Goal: Transaction & Acquisition: Obtain resource

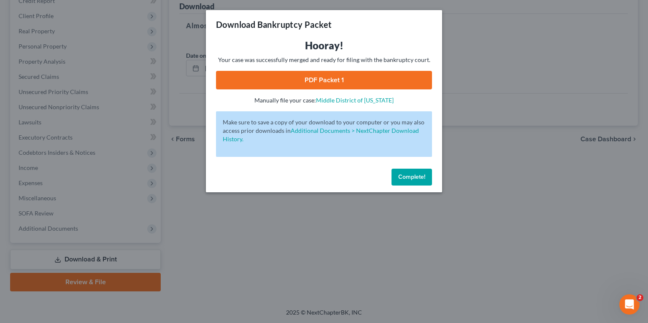
click at [423, 179] on span "Complete!" at bounding box center [412, 177] width 27 height 7
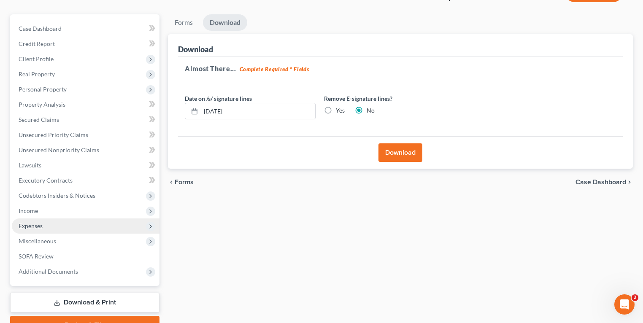
scroll to position [110, 0]
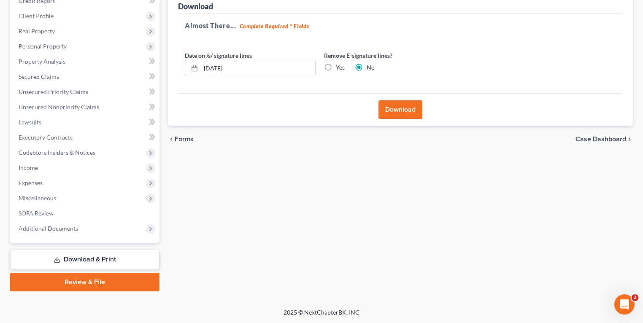
click at [70, 257] on link "Download & Print" at bounding box center [84, 260] width 149 height 20
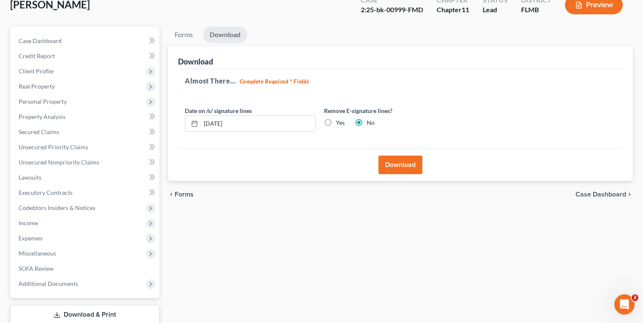
scroll to position [0, 0]
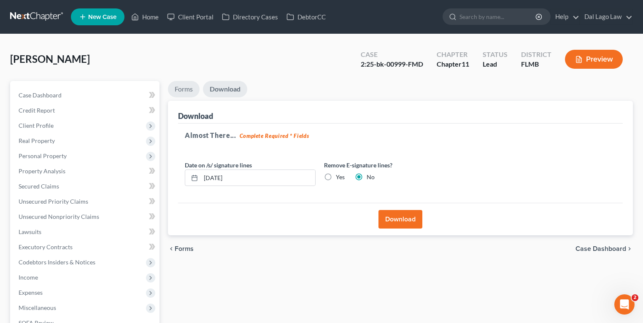
click at [187, 92] on link "Forms" at bounding box center [184, 89] width 32 height 16
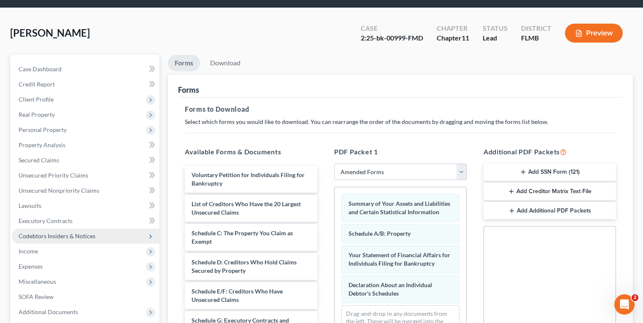
scroll to position [68, 0]
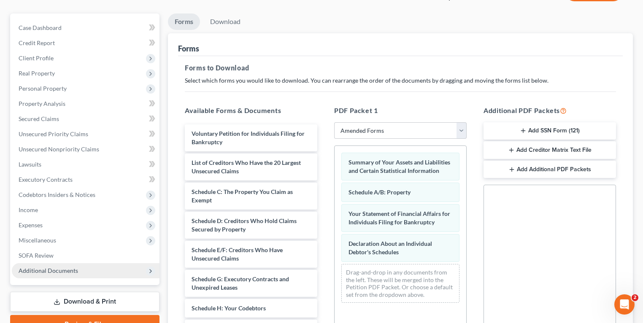
click at [50, 269] on span "Additional Documents" at bounding box center [49, 270] width 60 height 7
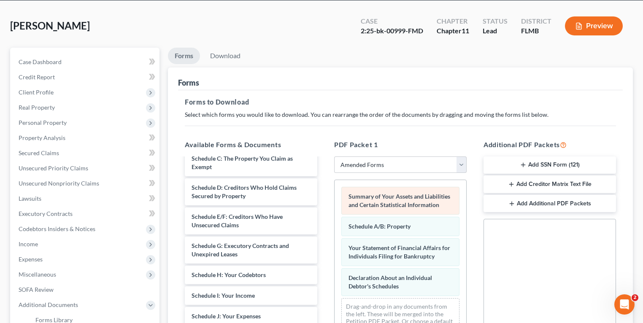
scroll to position [0, 0]
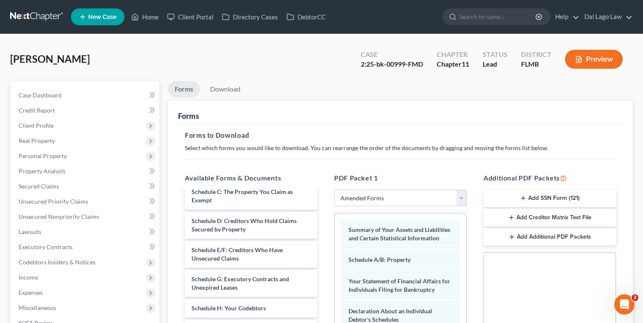
click at [390, 203] on select "Choose Default Petition PDF Packet Complete Bankruptcy Petition (all forms and …" at bounding box center [400, 198] width 133 height 17
click at [369, 196] on select "Choose Default Petition PDF Packet Complete Bankruptcy Petition (all forms and …" at bounding box center [400, 198] width 133 height 17
drag, startPoint x: 372, startPoint y: 156, endPoint x: 376, endPoint y: 157, distance: 4.2
click at [372, 156] on div "Forms to Download Select which forms you would like to download. You can rearra…" at bounding box center [400, 293] width 445 height 339
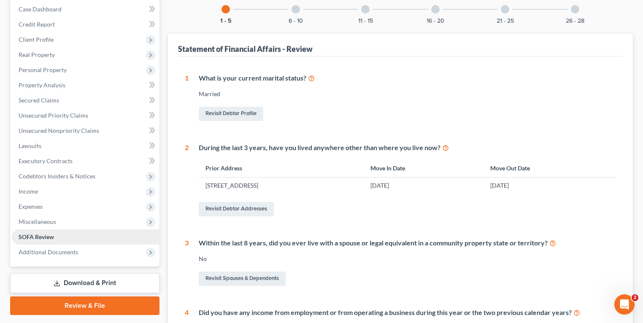
scroll to position [84, 0]
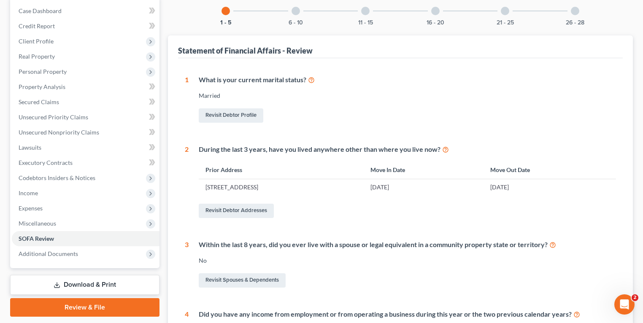
click at [57, 279] on link "Download & Print" at bounding box center [84, 285] width 149 height 20
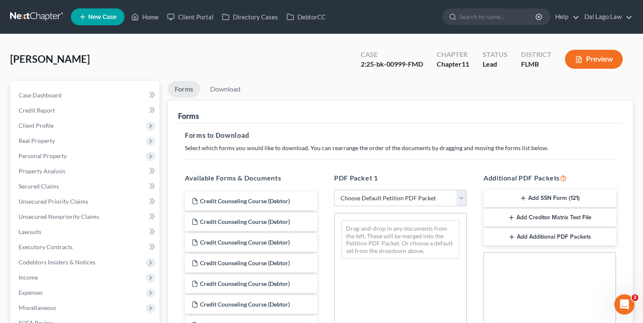
click at [373, 198] on select "Choose Default Petition PDF Packet Complete Bankruptcy Petition (all forms and …" at bounding box center [400, 198] width 133 height 17
click at [366, 203] on select "Choose Default Petition PDF Packet Complete Bankruptcy Petition (all forms and …" at bounding box center [400, 198] width 133 height 17
select select "2"
click at [334, 190] on select "Choose Default Petition PDF Packet Complete Bankruptcy Petition (all forms and …" at bounding box center [400, 198] width 133 height 17
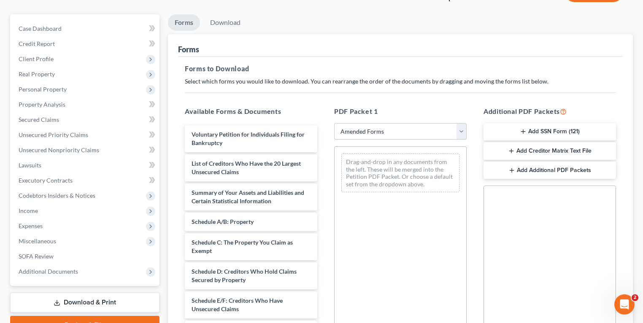
scroll to position [68, 0]
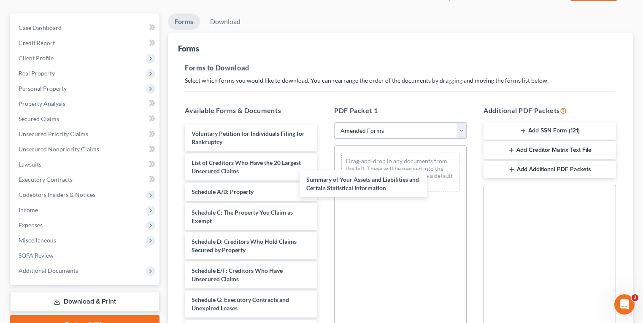
drag, startPoint x: 260, startPoint y: 199, endPoint x: 400, endPoint y: 220, distance: 141.4
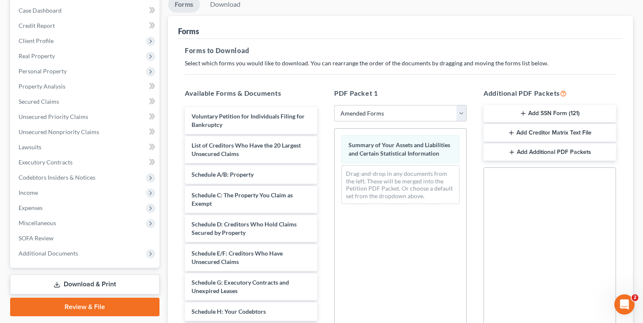
scroll to position [198, 0]
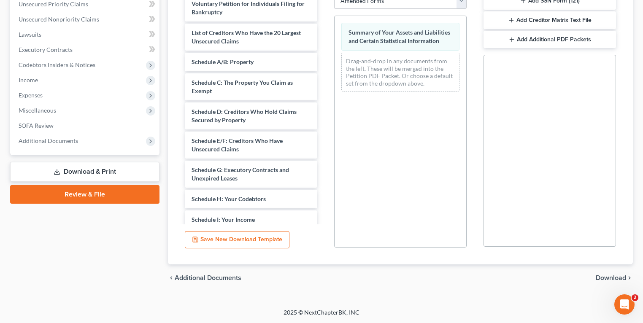
click at [621, 278] on span "Download" at bounding box center [611, 278] width 30 height 7
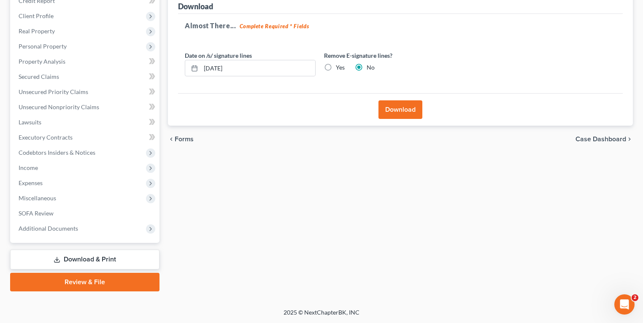
click at [407, 110] on button "Download" at bounding box center [401, 109] width 44 height 19
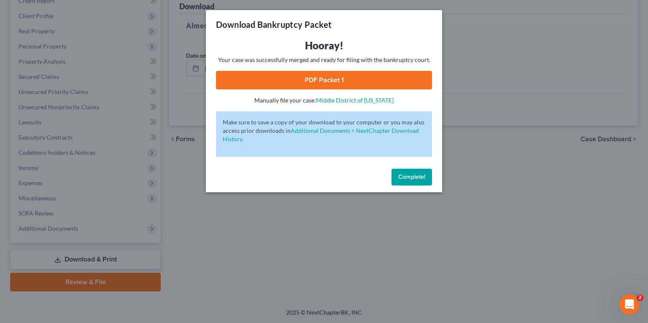
click at [358, 86] on link "PDF Packet 1" at bounding box center [324, 80] width 216 height 19
drag, startPoint x: 401, startPoint y: 176, endPoint x: 391, endPoint y: 176, distance: 9.7
click at [401, 176] on span "Complete!" at bounding box center [412, 177] width 27 height 7
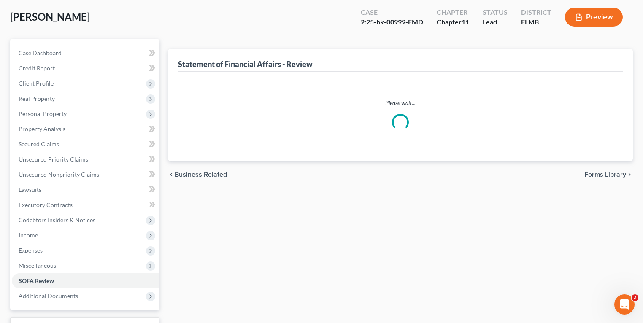
scroll to position [84, 0]
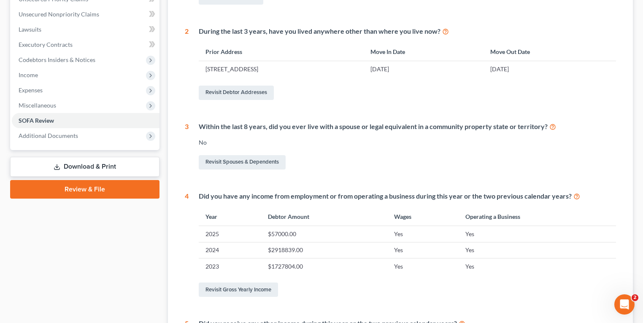
click at [86, 164] on link "Download & Print" at bounding box center [84, 167] width 149 height 20
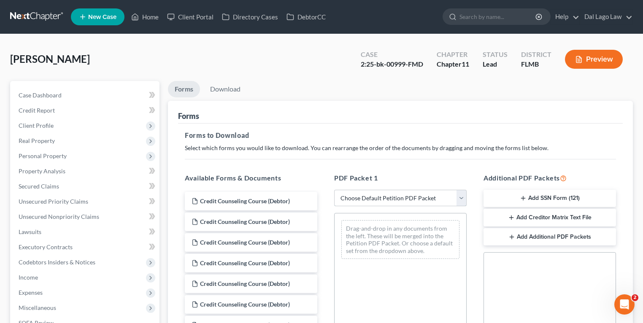
click at [365, 193] on select "Choose Default Petition PDF Packet Complete Bankruptcy Petition (all forms and …" at bounding box center [400, 198] width 133 height 17
click at [383, 172] on div "PDF Packet 1 Choose Default Petition PDF Packet Complete Bankruptcy Petition (a…" at bounding box center [400, 309] width 149 height 286
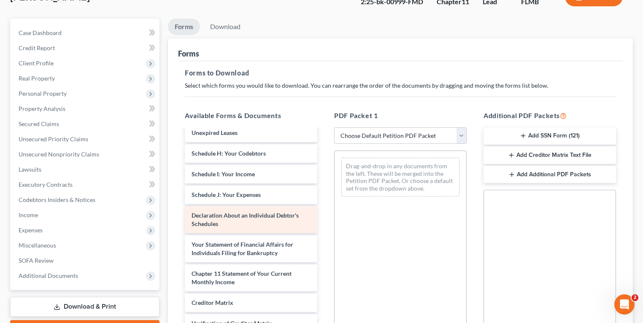
scroll to position [1179, 0]
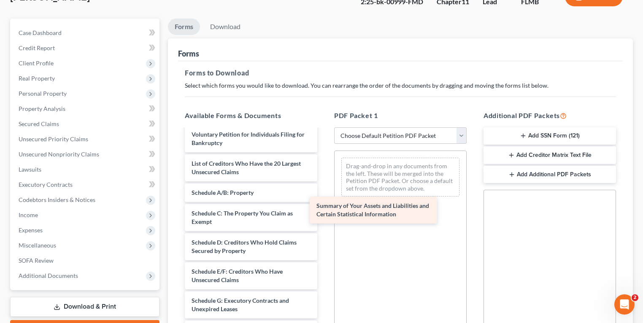
drag, startPoint x: 258, startPoint y: 238, endPoint x: 388, endPoint y: 199, distance: 134.8
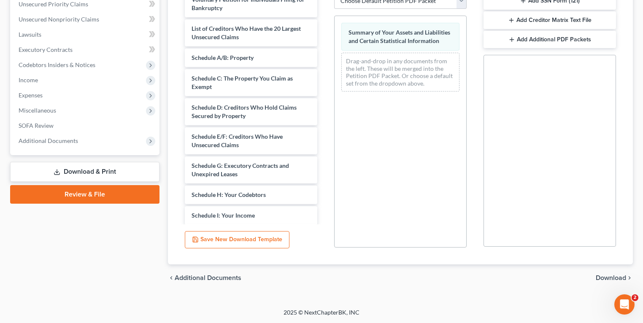
click at [616, 275] on span "Download" at bounding box center [611, 278] width 30 height 7
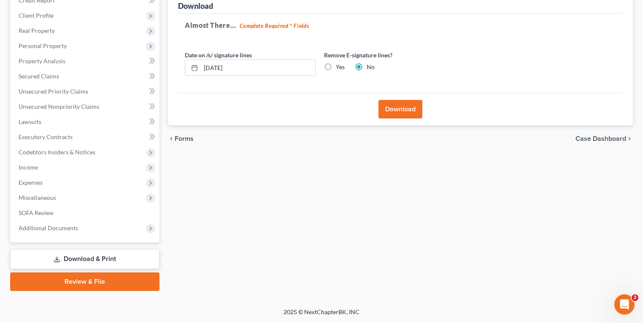
scroll to position [110, 0]
click at [417, 114] on button "Download" at bounding box center [401, 109] width 44 height 19
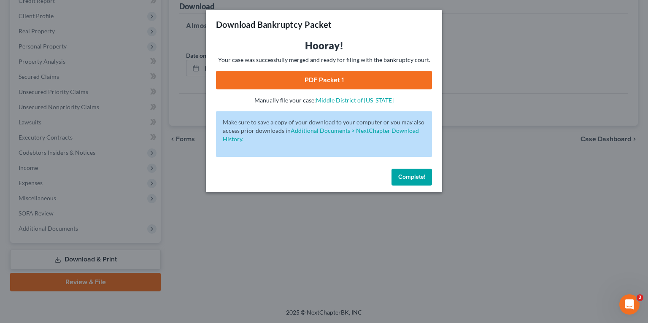
click at [346, 76] on link "PDF Packet 1" at bounding box center [324, 80] width 216 height 19
click at [407, 181] on button "Complete!" at bounding box center [412, 177] width 41 height 17
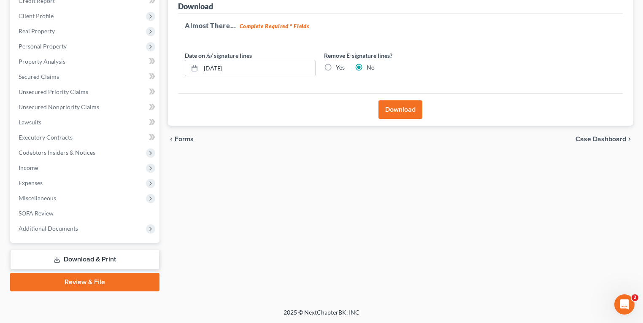
click at [71, 262] on link "Download & Print" at bounding box center [84, 260] width 149 height 20
click at [82, 260] on link "Download & Print" at bounding box center [84, 260] width 149 height 20
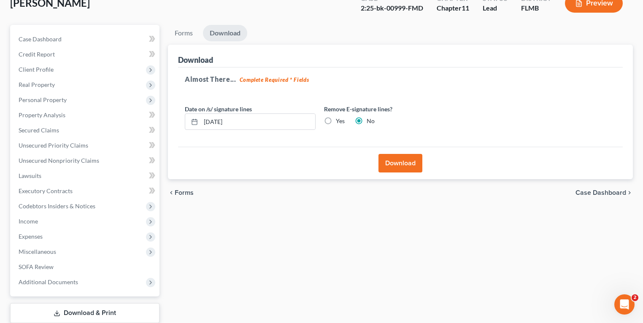
scroll to position [0, 0]
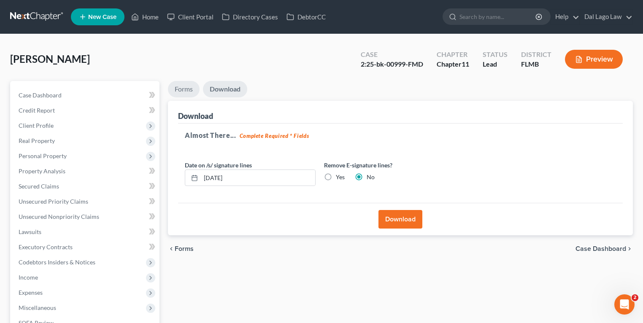
click at [184, 87] on link "Forms" at bounding box center [184, 89] width 32 height 16
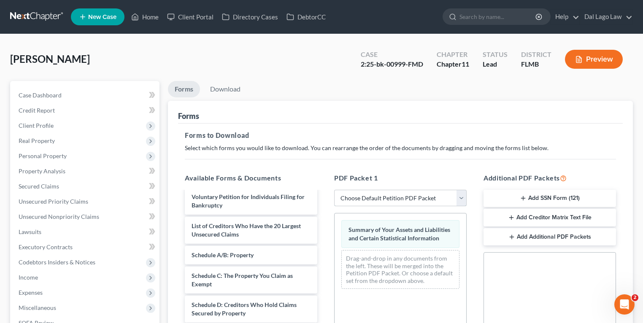
click at [370, 198] on select "Choose Default Petition PDF Packet Complete Bankruptcy Petition (all forms and …" at bounding box center [400, 198] width 133 height 17
drag, startPoint x: 369, startPoint y: 194, endPoint x: 373, endPoint y: 206, distance: 12.4
click at [369, 194] on select "Choose Default Petition PDF Packet Complete Bankruptcy Petition (all forms and …" at bounding box center [400, 198] width 133 height 17
select select "0"
click at [334, 190] on select "Choose Default Petition PDF Packet Complete Bankruptcy Petition (all forms and …" at bounding box center [400, 198] width 133 height 17
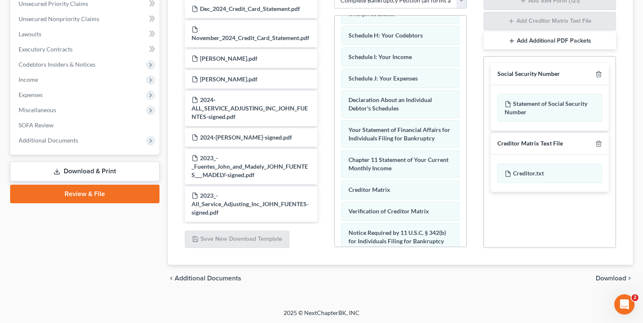
scroll to position [315, 0]
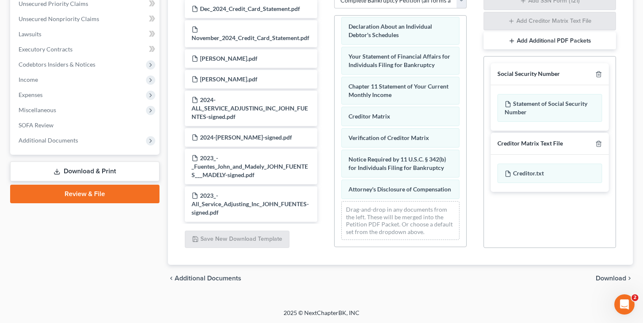
click at [612, 279] on span "Download" at bounding box center [611, 278] width 30 height 7
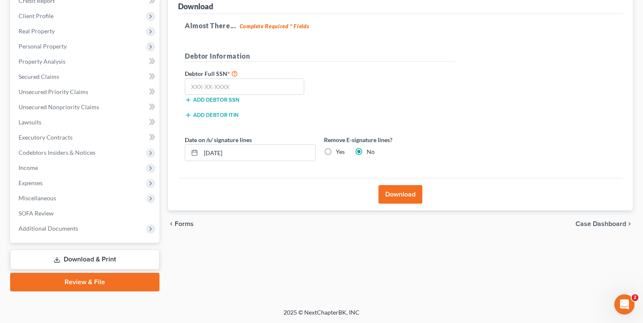
click at [400, 194] on button "Download" at bounding box center [401, 194] width 44 height 19
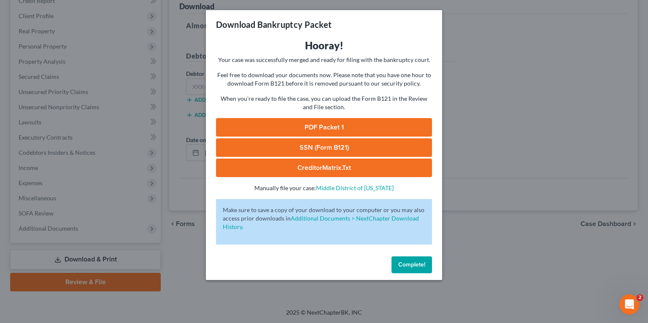
click at [344, 126] on link "PDF Packet 1" at bounding box center [324, 127] width 216 height 19
click at [414, 262] on button "Complete!" at bounding box center [412, 265] width 41 height 17
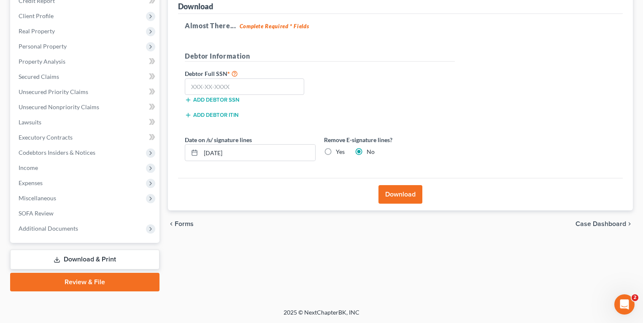
click at [64, 257] on link "Download & Print" at bounding box center [84, 260] width 149 height 20
click at [107, 257] on link "Download & Print" at bounding box center [84, 260] width 149 height 20
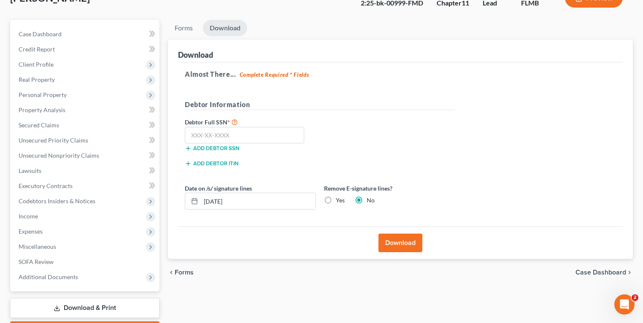
scroll to position [0, 0]
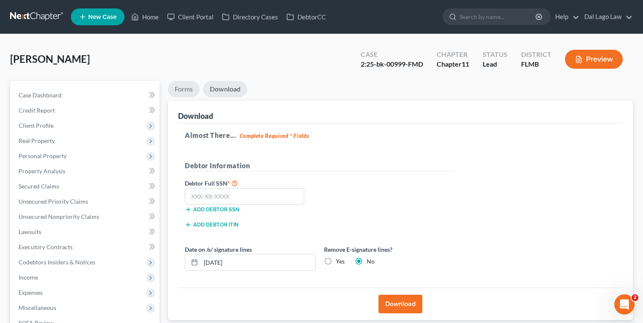
click at [185, 88] on link "Forms" at bounding box center [184, 89] width 32 height 16
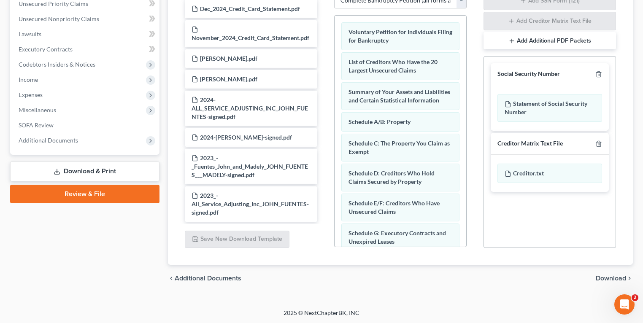
click at [608, 276] on span "Download" at bounding box center [611, 278] width 30 height 7
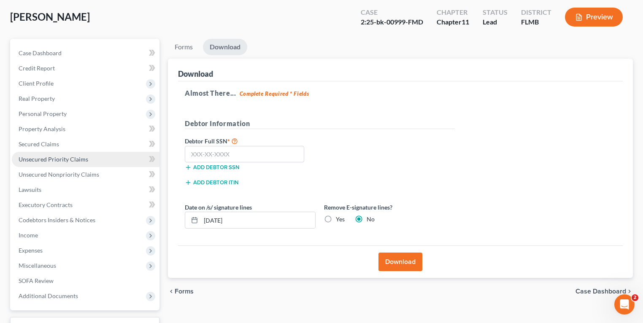
click at [44, 156] on span "Unsecured Priority Claims" at bounding box center [54, 159] width 70 height 7
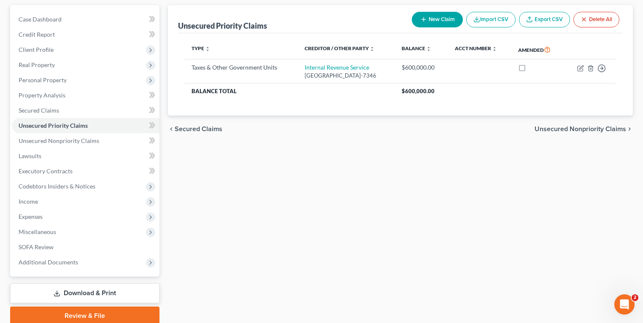
scroll to position [110, 0]
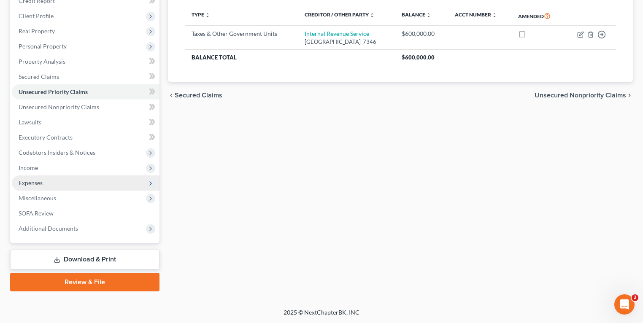
click at [55, 179] on span "Expenses" at bounding box center [86, 183] width 148 height 15
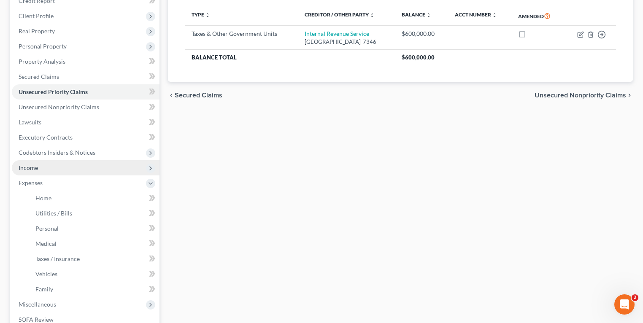
click at [54, 169] on span "Income" at bounding box center [86, 167] width 148 height 15
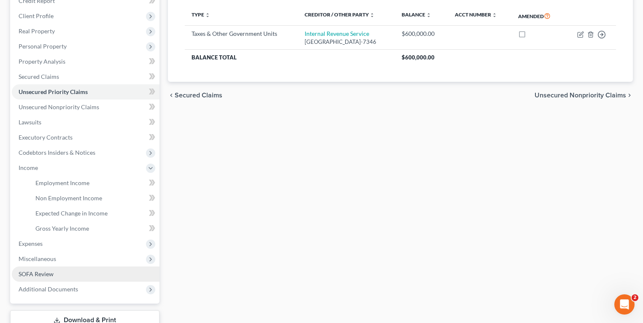
click at [52, 277] on span "SOFA Review" at bounding box center [36, 274] width 35 height 7
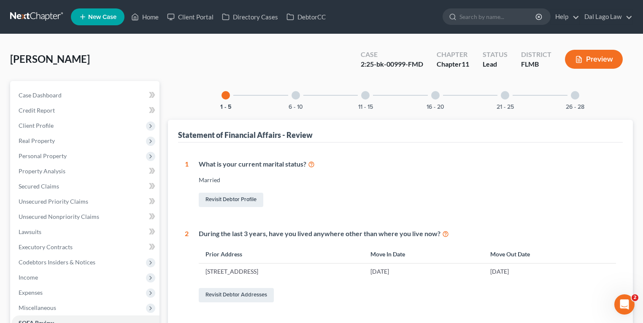
click at [432, 96] on div at bounding box center [435, 95] width 8 height 8
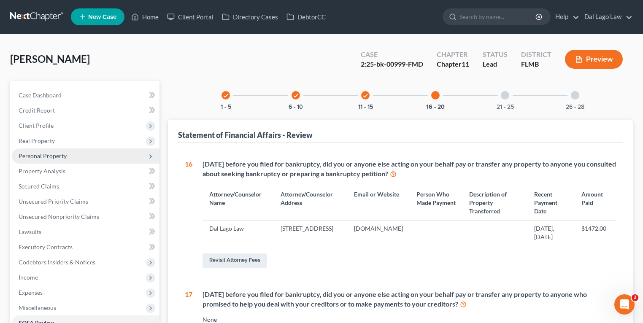
click at [49, 155] on span "Personal Property" at bounding box center [43, 155] width 48 height 7
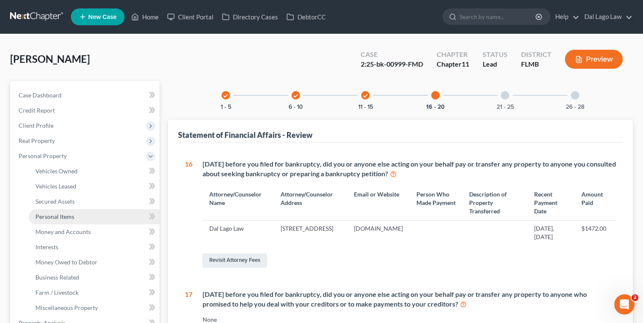
click at [62, 219] on span "Personal Items" at bounding box center [54, 216] width 39 height 7
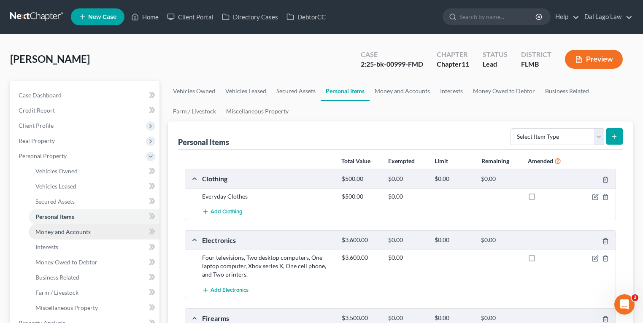
click at [62, 231] on span "Money and Accounts" at bounding box center [62, 231] width 55 height 7
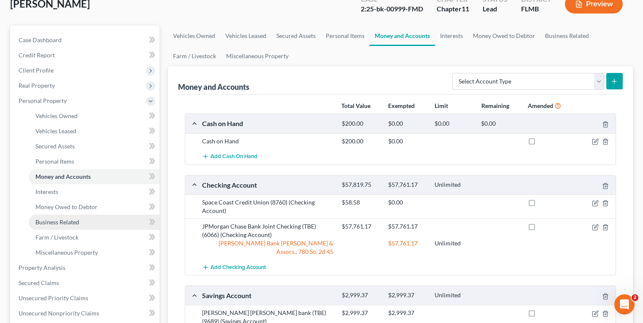
scroll to position [68, 0]
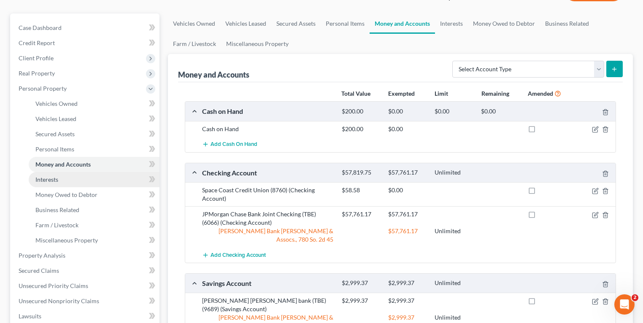
click at [57, 181] on span "Interests" at bounding box center [46, 179] width 23 height 7
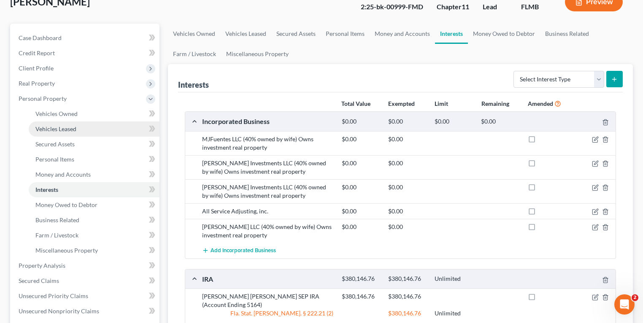
scroll to position [101, 0]
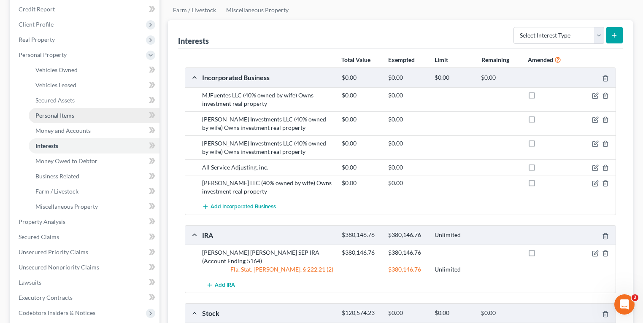
click at [52, 114] on span "Personal Items" at bounding box center [54, 115] width 39 height 7
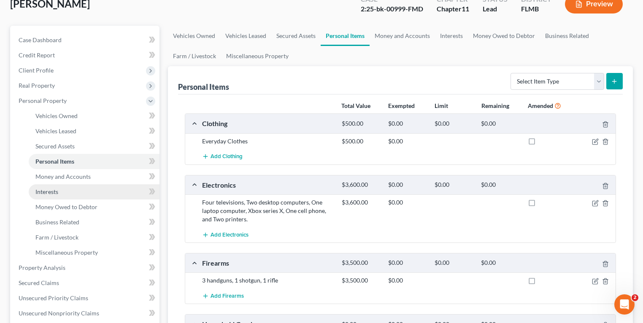
scroll to position [135, 0]
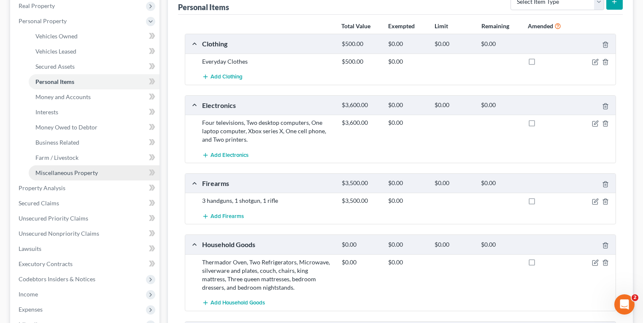
click at [67, 174] on span "Miscellaneous Property" at bounding box center [66, 172] width 62 height 7
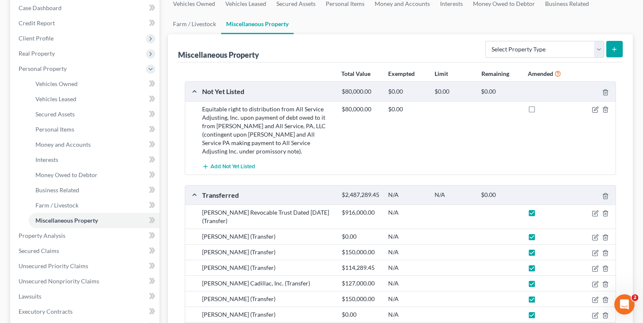
scroll to position [169, 0]
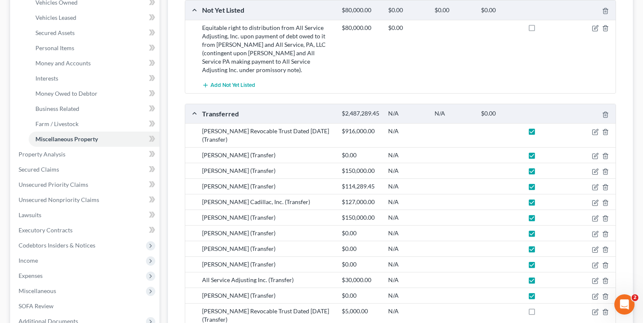
click at [540, 133] on label at bounding box center [540, 133] width 0 height 0
click at [543, 133] on input "checkbox" at bounding box center [545, 129] width 5 height 5
checkbox input "false"
drag, startPoint x: 529, startPoint y: 152, endPoint x: 535, endPoint y: 165, distance: 13.6
click at [540, 157] on label at bounding box center [540, 157] width 0 height 0
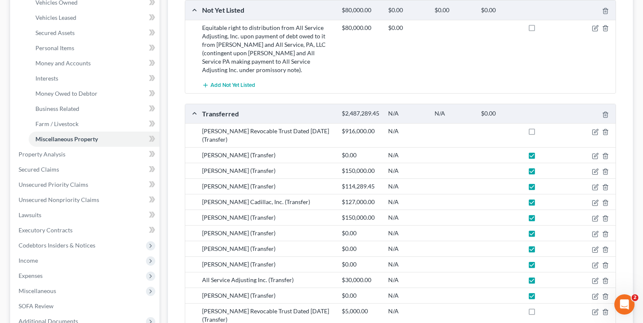
click at [543, 153] on input "checkbox" at bounding box center [545, 153] width 5 height 5
checkbox input "false"
click at [540, 173] on label at bounding box center [540, 173] width 0 height 0
click at [543, 172] on input "checkbox" at bounding box center [545, 169] width 5 height 5
checkbox input "false"
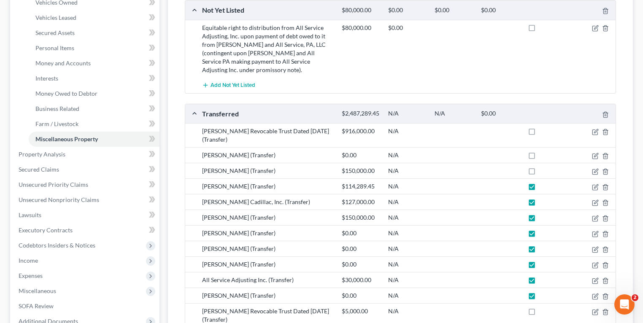
click at [540, 189] on label at bounding box center [540, 189] width 0 height 0
click at [543, 187] on input "checkbox" at bounding box center [545, 184] width 5 height 5
checkbox input "false"
click at [540, 204] on label at bounding box center [540, 204] width 0 height 0
click at [543, 203] on input "checkbox" at bounding box center [545, 200] width 5 height 5
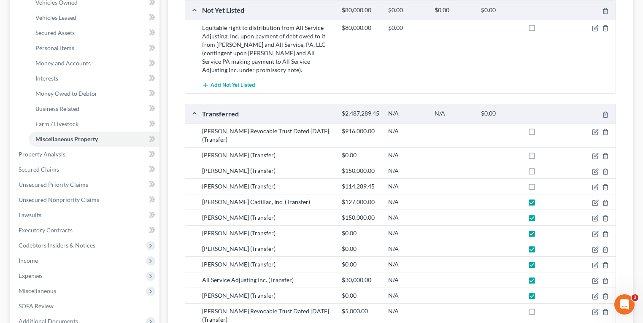
checkbox input "false"
click at [540, 220] on label at bounding box center [540, 220] width 0 height 0
click at [543, 218] on input "checkbox" at bounding box center [545, 216] width 5 height 5
checkbox input "false"
click at [540, 236] on label at bounding box center [540, 236] width 0 height 0
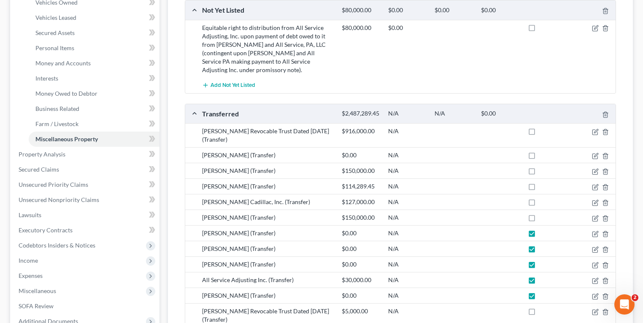
click at [543, 235] on input "checkbox" at bounding box center [545, 231] width 5 height 5
checkbox input "false"
click at [540, 251] on label at bounding box center [540, 251] width 0 height 0
click at [543, 245] on input "checkbox" at bounding box center [545, 247] width 5 height 5
checkbox input "false"
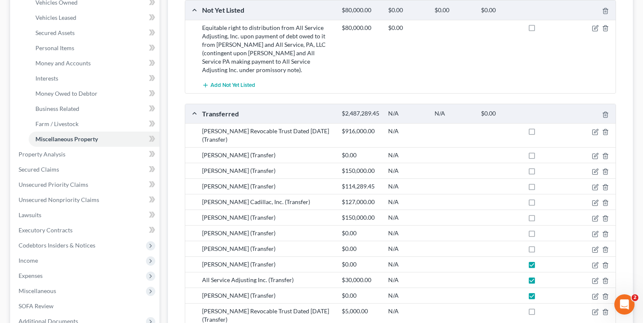
drag, startPoint x: 532, startPoint y: 263, endPoint x: 535, endPoint y: 275, distance: 11.9
click at [540, 267] on label at bounding box center [540, 267] width 0 height 0
click at [543, 264] on input "checkbox" at bounding box center [545, 262] width 5 height 5
checkbox input "false"
click at [540, 282] on label at bounding box center [540, 282] width 0 height 0
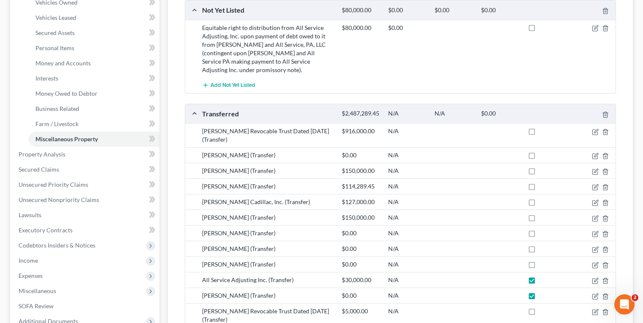
click at [543, 280] on input "checkbox" at bounding box center [545, 278] width 5 height 5
checkbox input "false"
click at [540, 298] on label at bounding box center [540, 298] width 0 height 0
click at [543, 294] on input "checkbox" at bounding box center [545, 294] width 5 height 5
checkbox input "false"
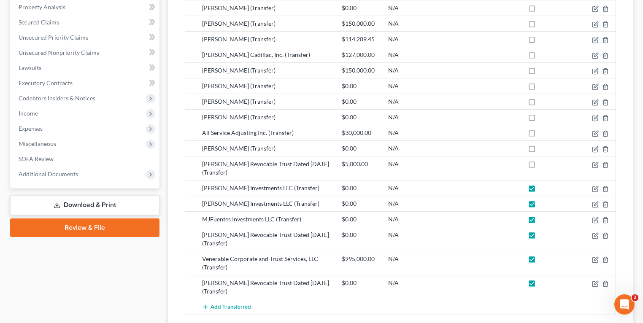
scroll to position [372, 0]
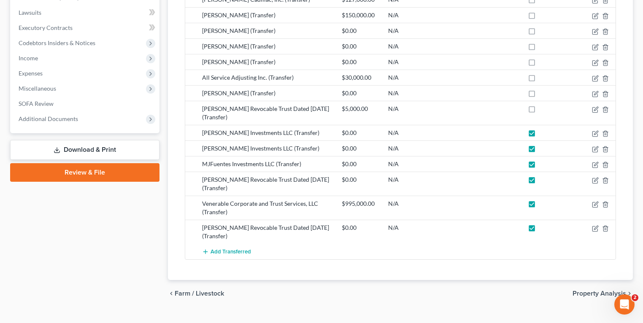
click at [540, 135] on label at bounding box center [540, 135] width 0 height 0
click at [543, 129] on input "checkbox" at bounding box center [545, 131] width 5 height 5
checkbox input "false"
click at [540, 151] on label at bounding box center [540, 151] width 0 height 0
click at [543, 148] on input "checkbox" at bounding box center [545, 146] width 5 height 5
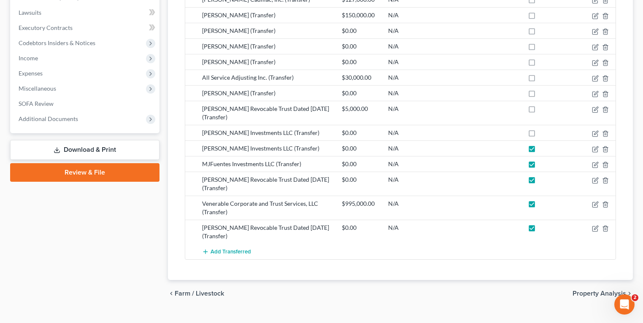
checkbox input "false"
click at [540, 166] on label at bounding box center [540, 166] width 0 height 0
click at [543, 162] on input "checkbox" at bounding box center [545, 162] width 5 height 5
checkbox input "false"
click at [540, 182] on label at bounding box center [540, 182] width 0 height 0
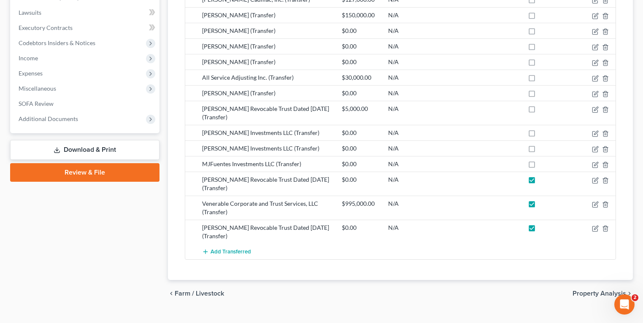
click at [543, 181] on input "checkbox" at bounding box center [545, 178] width 5 height 5
click at [540, 182] on label at bounding box center [540, 182] width 0 height 0
click at [543, 180] on input "checkbox" at bounding box center [545, 178] width 5 height 5
click at [540, 182] on label at bounding box center [540, 182] width 0 height 0
click at [543, 179] on input "checkbox" at bounding box center [545, 178] width 5 height 5
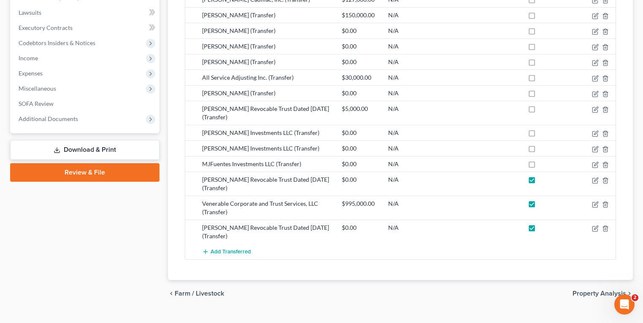
checkbox input "false"
click at [540, 206] on label at bounding box center [540, 206] width 0 height 0
click at [543, 200] on input "checkbox" at bounding box center [545, 202] width 5 height 5
checkbox input "false"
click at [540, 230] on label at bounding box center [540, 230] width 0 height 0
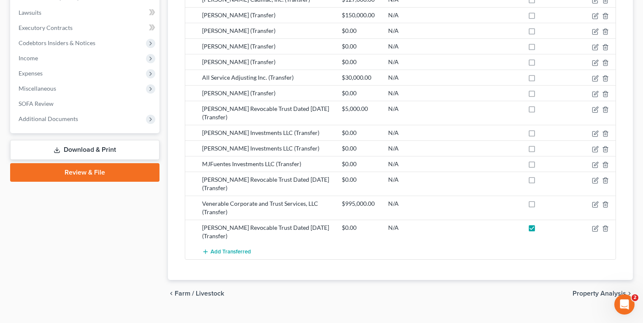
click at [543, 226] on input "checkbox" at bounding box center [545, 226] width 5 height 5
checkbox input "false"
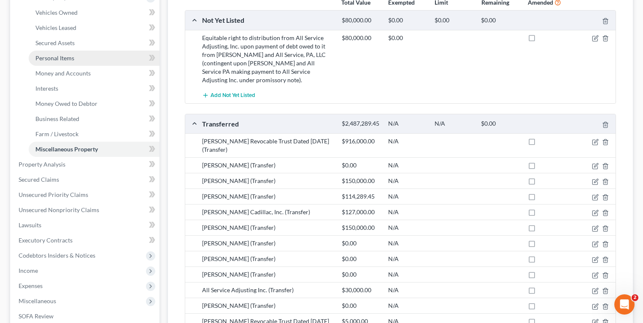
scroll to position [203, 0]
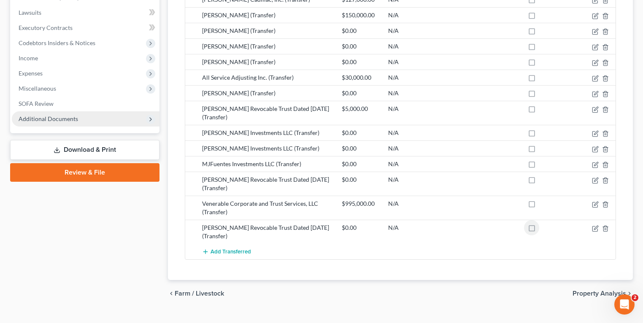
click at [49, 123] on span "Additional Documents" at bounding box center [86, 118] width 148 height 15
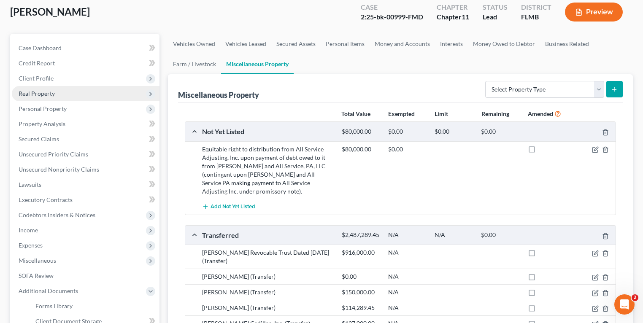
scroll to position [17, 0]
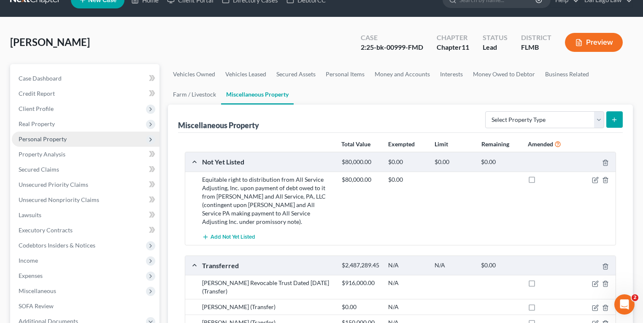
click at [58, 144] on span "Personal Property" at bounding box center [86, 139] width 148 height 15
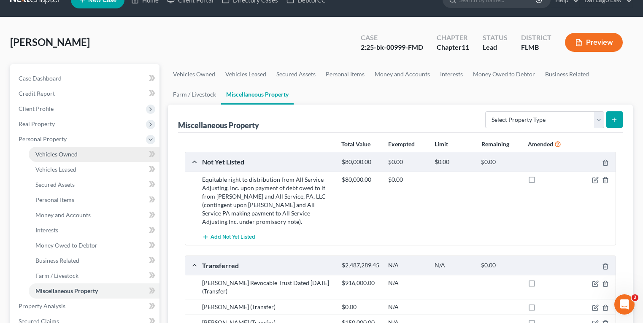
click at [61, 155] on span "Vehicles Owned" at bounding box center [56, 154] width 42 height 7
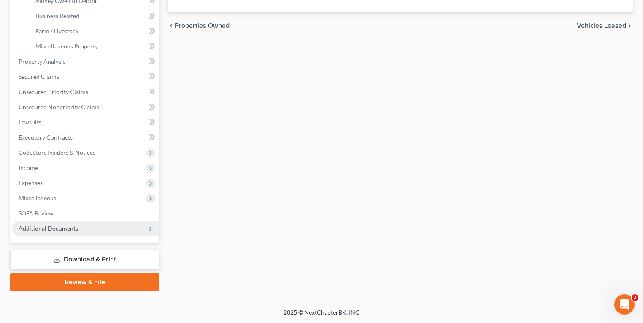
click at [51, 225] on span "Additional Documents" at bounding box center [49, 228] width 60 height 7
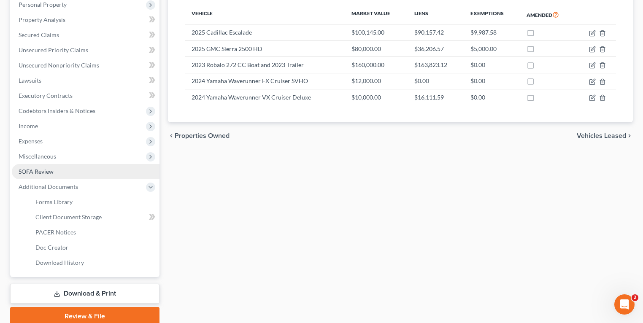
click at [63, 174] on link "SOFA Review" at bounding box center [86, 171] width 148 height 15
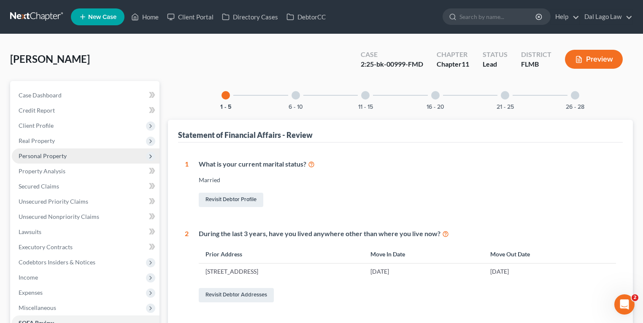
click at [69, 155] on span "Personal Property" at bounding box center [86, 156] width 148 height 15
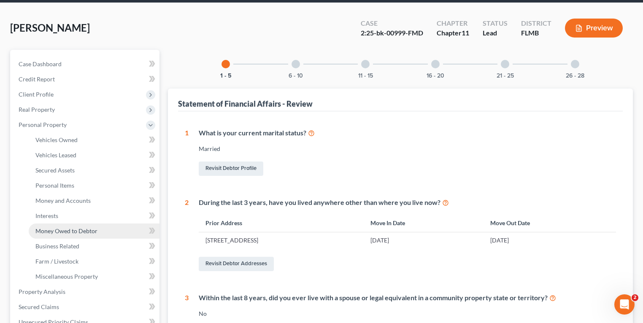
scroll to position [101, 0]
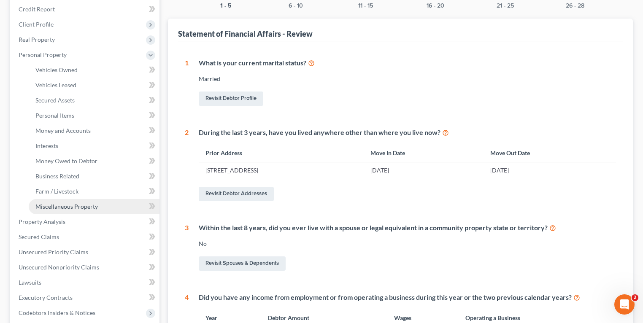
click at [73, 206] on span "Miscellaneous Property" at bounding box center [66, 206] width 62 height 7
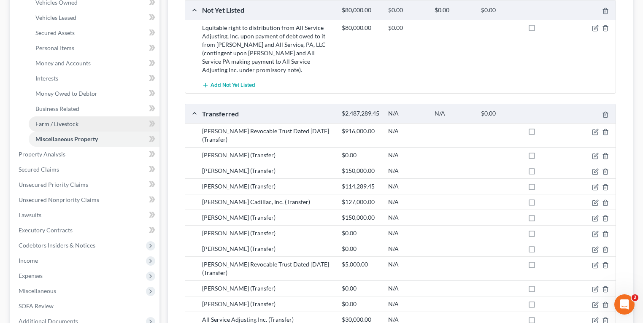
click at [76, 118] on link "Farm / Livestock" at bounding box center [94, 124] width 131 height 15
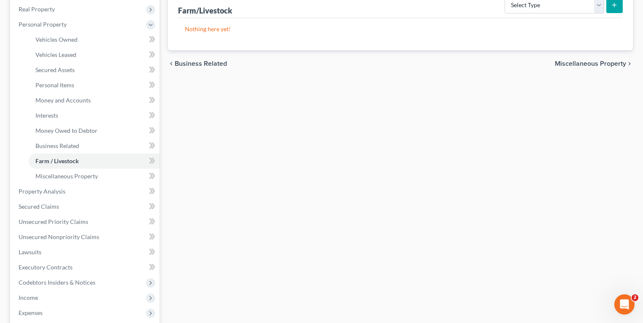
scroll to position [93, 0]
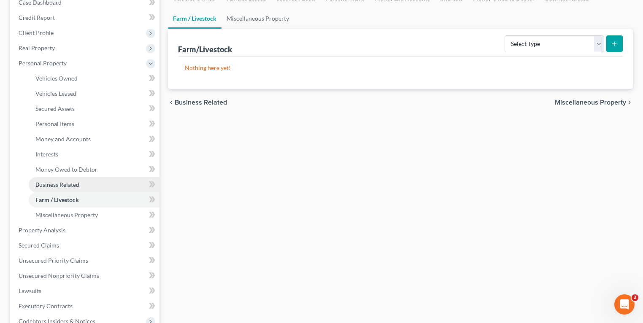
click at [59, 181] on span "Business Related" at bounding box center [57, 184] width 44 height 7
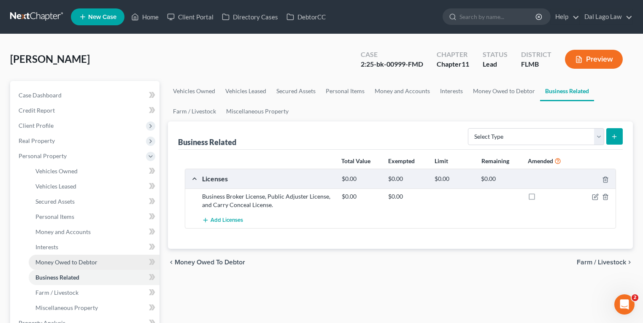
click at [79, 257] on link "Money Owed to Debtor" at bounding box center [94, 262] width 131 height 15
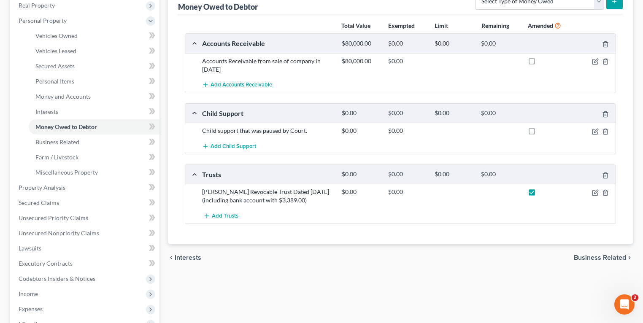
scroll to position [127, 0]
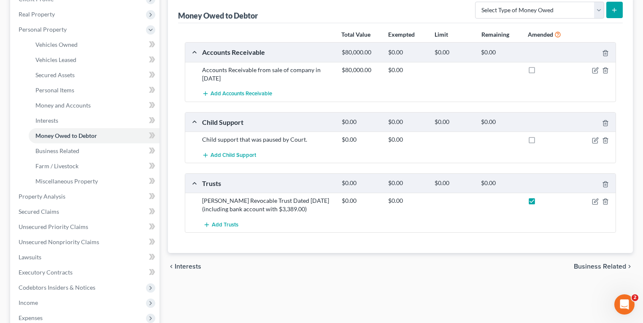
click at [540, 203] on label at bounding box center [540, 203] width 0 height 0
click at [543, 197] on input "checkbox" at bounding box center [545, 199] width 5 height 5
checkbox input "false"
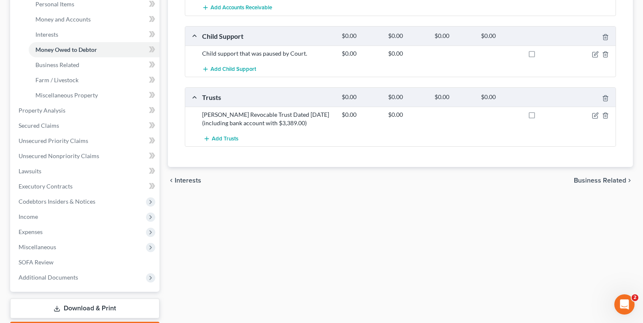
scroll to position [262, 0]
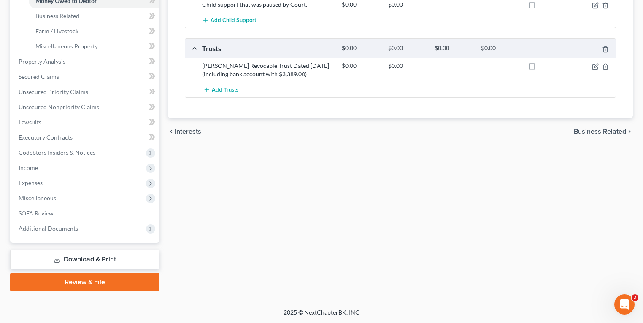
click at [110, 255] on link "Download & Print" at bounding box center [84, 260] width 149 height 20
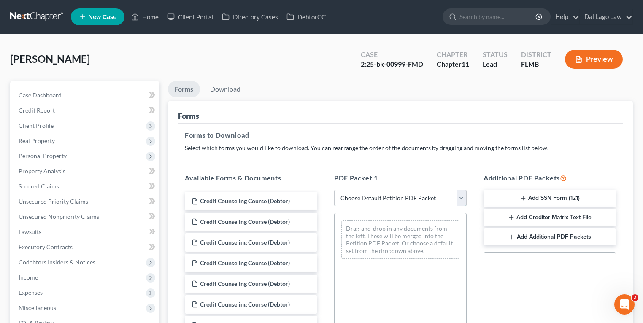
click at [380, 195] on select "Choose Default Petition PDF Packet Complete Bankruptcy Petition (all forms and …" at bounding box center [400, 198] width 133 height 17
drag, startPoint x: 343, startPoint y: 172, endPoint x: 324, endPoint y: 189, distance: 25.4
click at [343, 172] on div "PDF Packet 1 Choose Default Petition PDF Packet Complete Bankruptcy Petition (a…" at bounding box center [400, 309] width 149 height 286
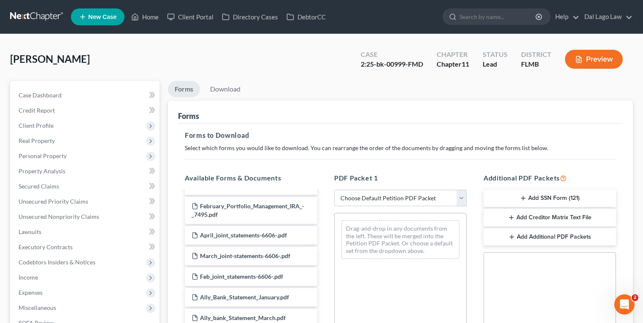
scroll to position [1179, 0]
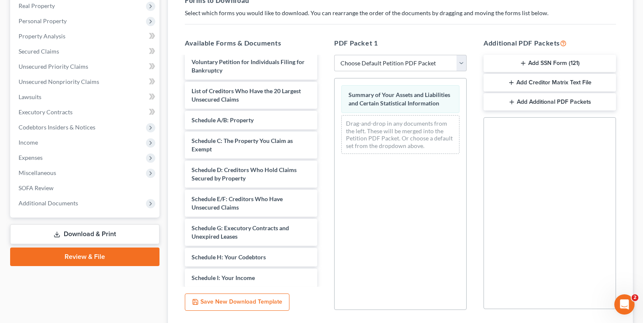
scroll to position [198, 0]
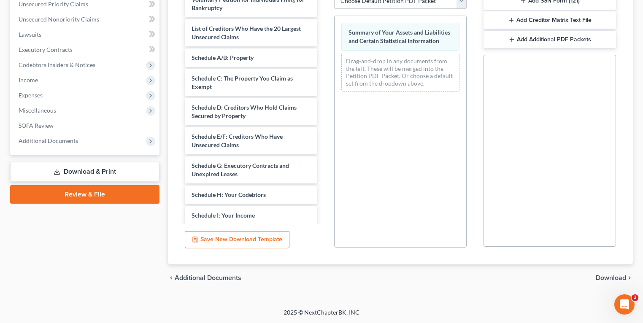
click at [594, 274] on div "chevron_left Additional Documents Download chevron_right" at bounding box center [400, 278] width 465 height 27
click at [598, 277] on span "Download" at bounding box center [611, 278] width 30 height 7
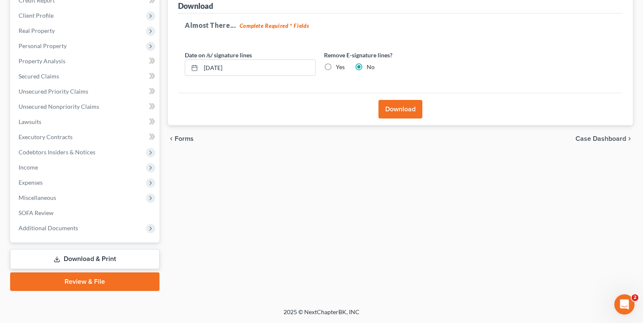
scroll to position [110, 0]
click at [400, 106] on button "Download" at bounding box center [401, 109] width 44 height 19
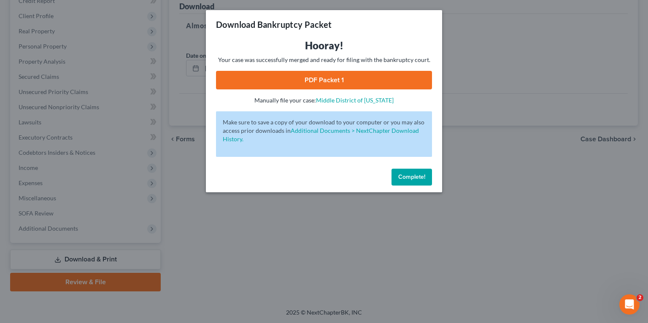
click at [348, 80] on link "PDF Packet 1" at bounding box center [324, 80] width 216 height 19
click at [409, 179] on span "Complete!" at bounding box center [412, 177] width 27 height 7
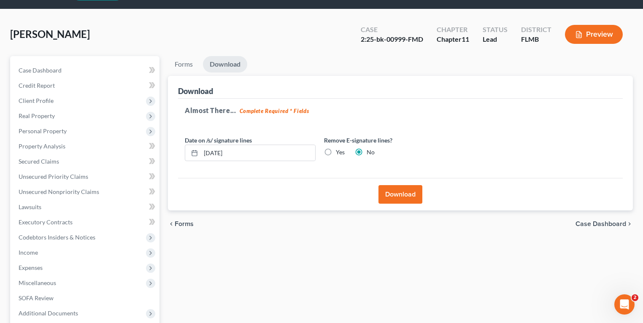
scroll to position [8, 0]
